Goal: Information Seeking & Learning: Learn about a topic

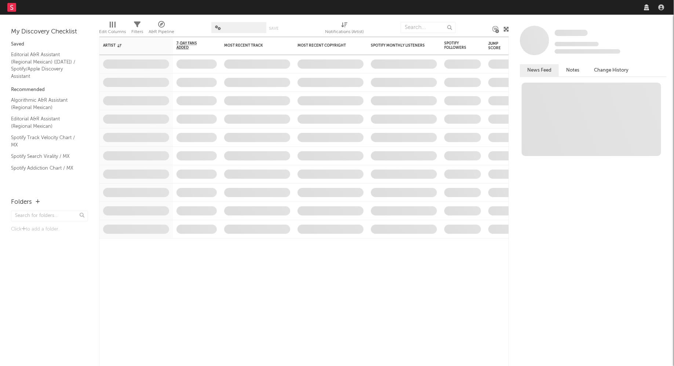
select select "recorded_music"
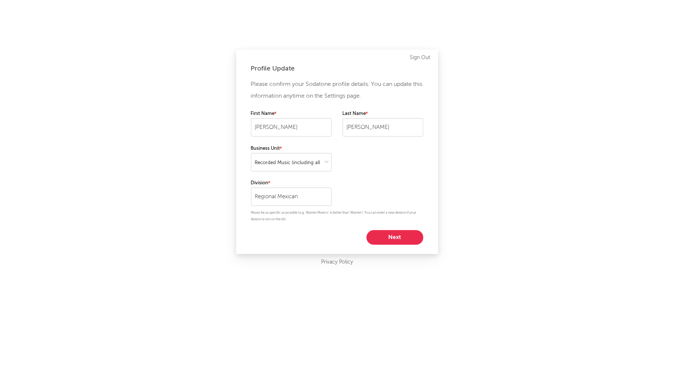
click at [391, 235] on button "Next" at bounding box center [394, 237] width 57 height 15
select select "director_vp"
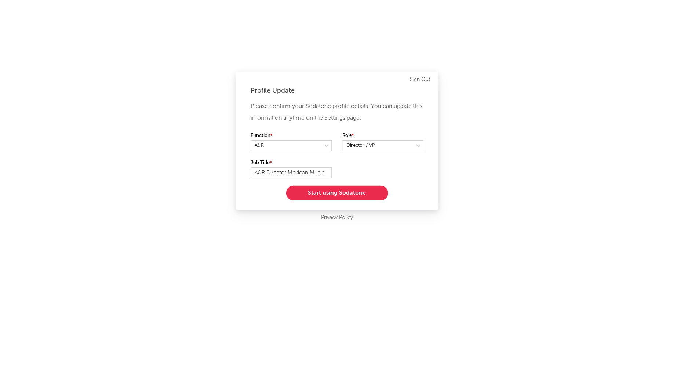
click at [350, 192] on button "Start using Sodatone" at bounding box center [337, 193] width 102 height 15
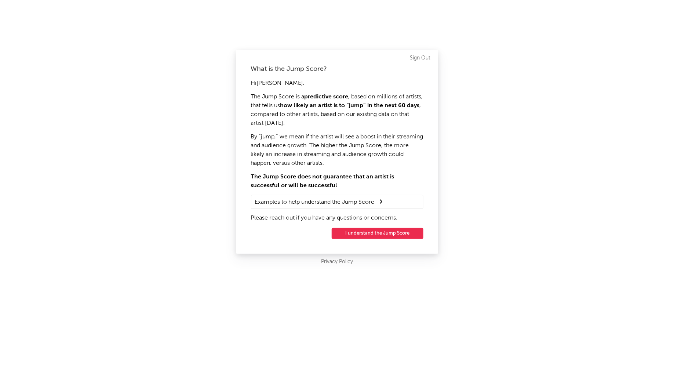
click at [367, 234] on button "I understand the Jump Score" at bounding box center [378, 233] width 92 height 11
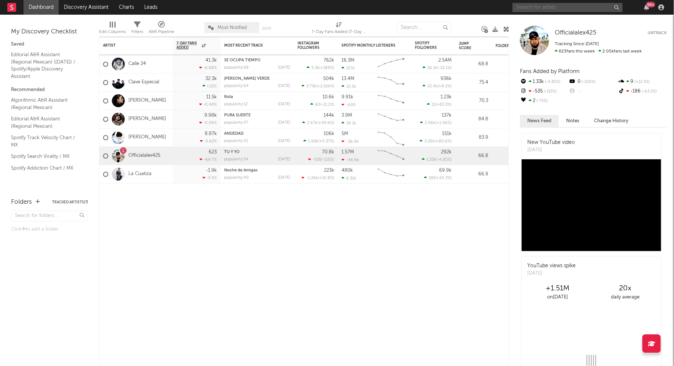
click at [556, 5] on input "text" at bounding box center [567, 7] width 110 height 9
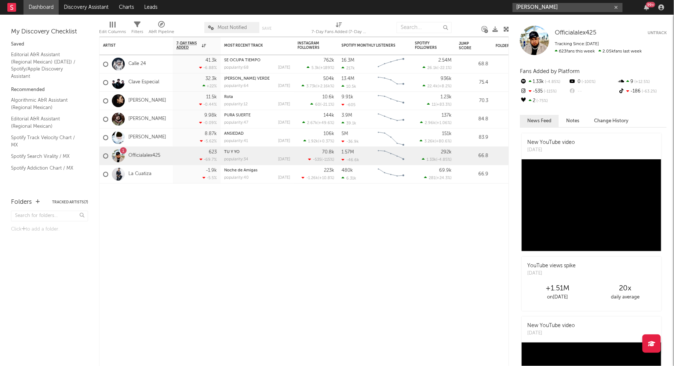
type input "[PERSON_NAME]"
click at [553, 5] on input "[PERSON_NAME]" at bounding box center [567, 7] width 110 height 9
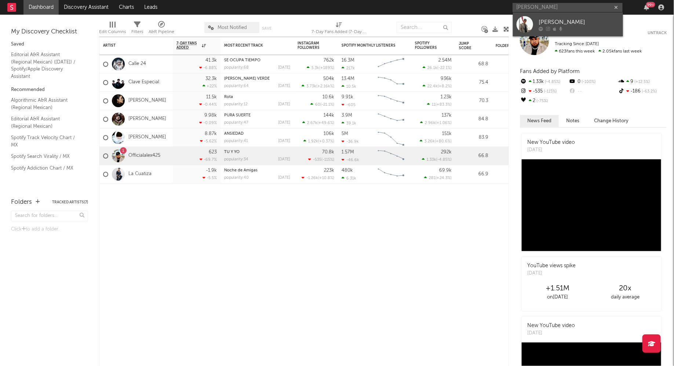
click at [529, 21] on div at bounding box center [524, 24] width 17 height 17
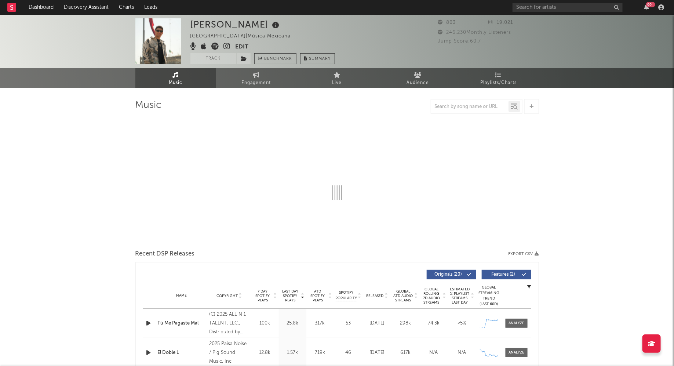
select select "1w"
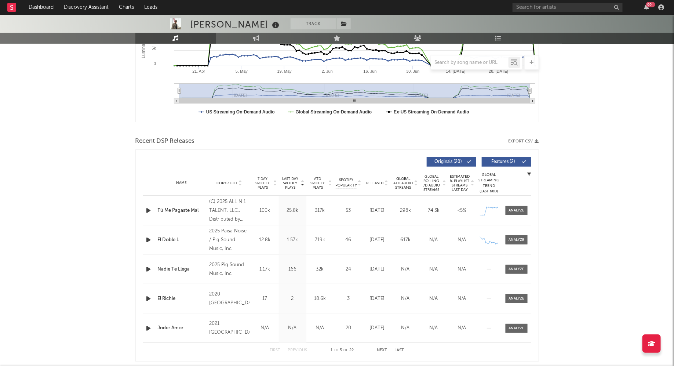
scroll to position [172, 0]
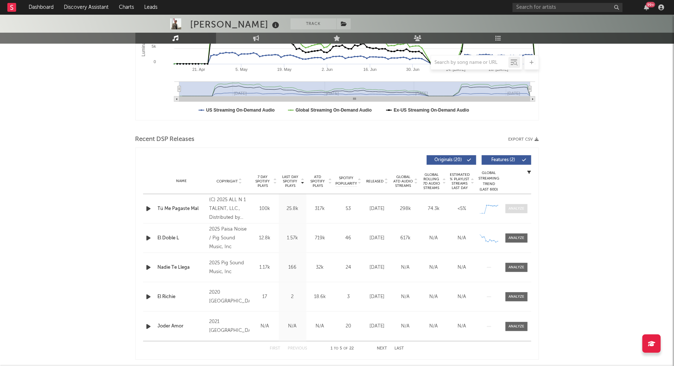
click at [524, 209] on span at bounding box center [516, 208] width 22 height 9
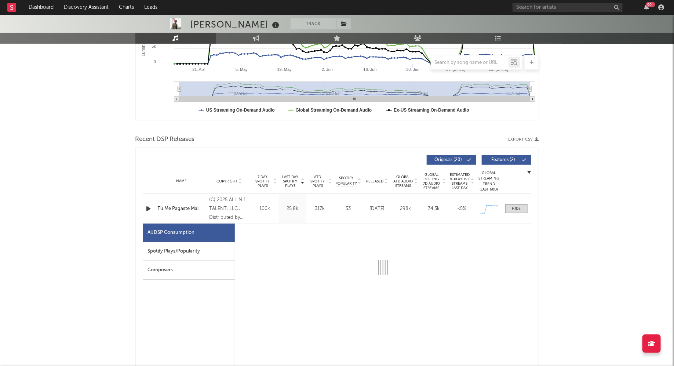
select select "1w"
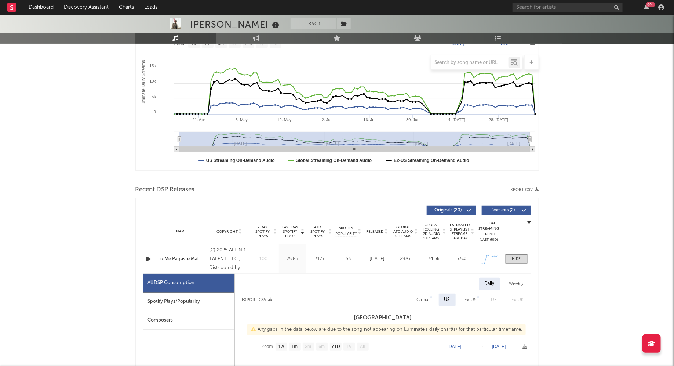
scroll to position [118, 0]
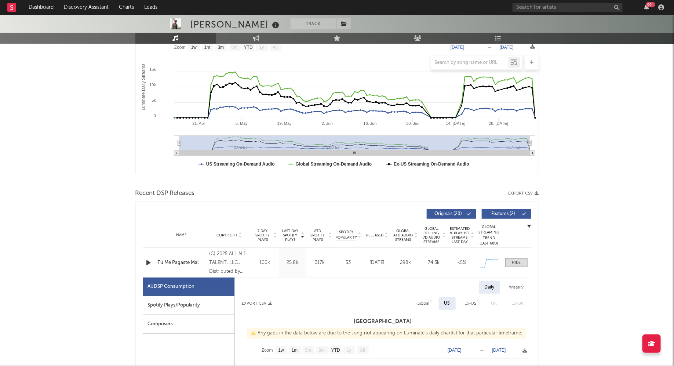
click at [191, 304] on div "Spotify Plays/Popularity" at bounding box center [188, 305] width 91 height 19
select select "1w"
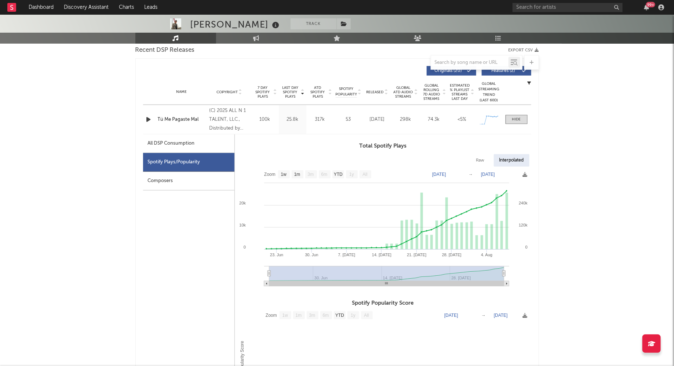
scroll to position [263, 0]
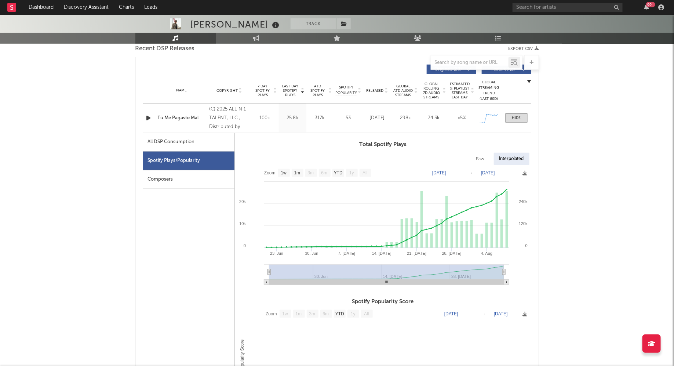
click at [94, 184] on div "[PERSON_NAME] Track [GEOGRAPHIC_DATA] | Música Mexicana Edit Track Benchmark Su…" at bounding box center [337, 275] width 674 height 1047
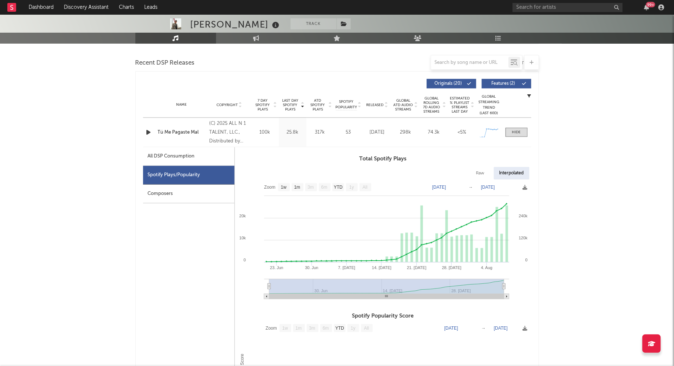
scroll to position [0, 0]
